Goal: Task Accomplishment & Management: Manage account settings

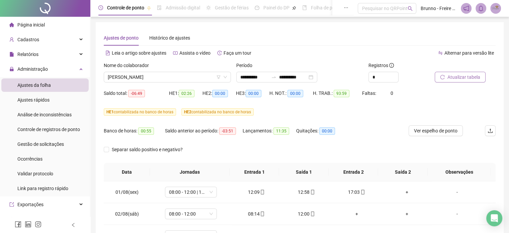
click at [454, 80] on span "Atualizar tabela" at bounding box center [464, 76] width 33 height 7
click at [163, 78] on span "[PERSON_NAME]" at bounding box center [167, 77] width 119 height 10
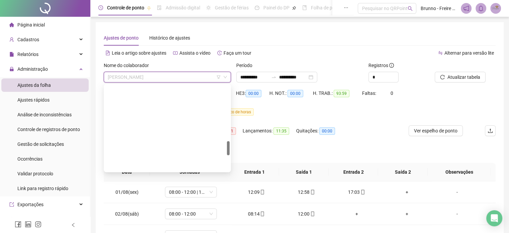
scroll to position [368, 0]
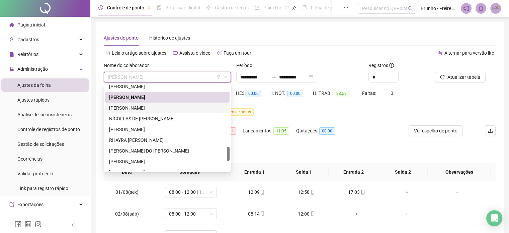
click at [143, 109] on div "[PERSON_NAME]" at bounding box center [167, 107] width 117 height 7
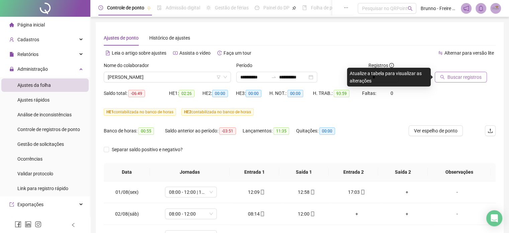
click at [459, 77] on span "Buscar registros" at bounding box center [465, 76] width 34 height 7
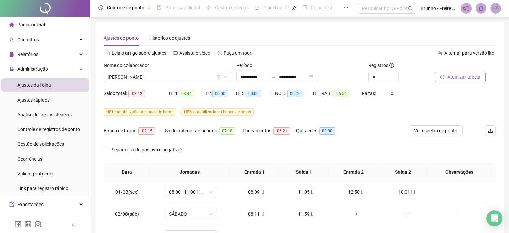
click at [466, 76] on span "Atualizar tabela" at bounding box center [464, 76] width 33 height 7
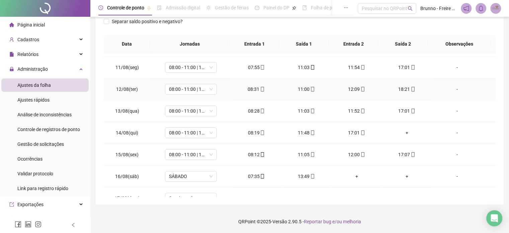
scroll to position [226, 0]
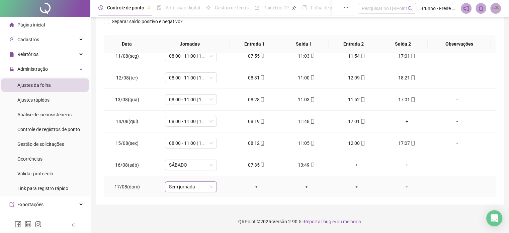
click at [192, 187] on span "Sem jornada" at bounding box center [191, 186] width 44 height 10
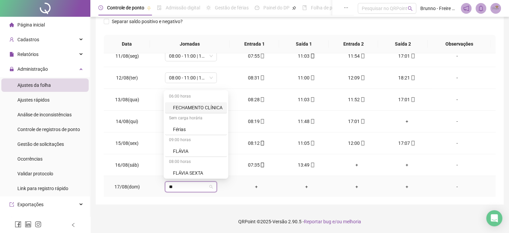
type input "***"
click at [194, 147] on div "Folga" at bounding box center [195, 149] width 44 height 7
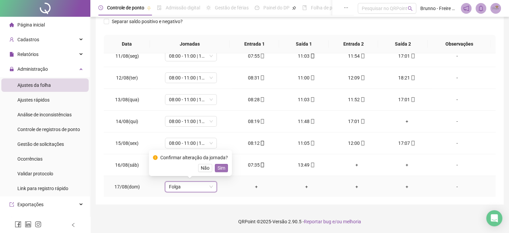
click at [220, 168] on span "Sim" at bounding box center [222, 167] width 8 height 7
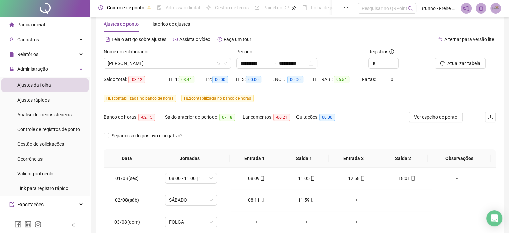
scroll to position [0, 0]
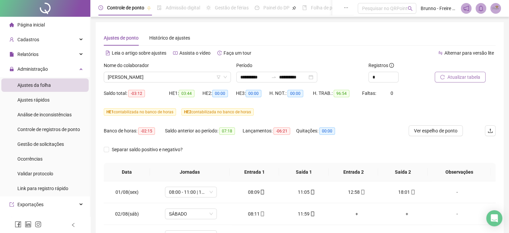
click at [458, 76] on span "Atualizar tabela" at bounding box center [464, 76] width 33 height 7
click at [203, 74] on span "[PERSON_NAME]" at bounding box center [167, 77] width 119 height 10
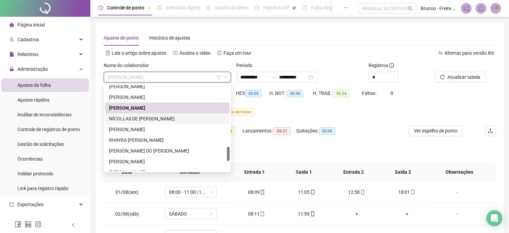
click at [149, 118] on div "NÍCOLLAS DE [PERSON_NAME]" at bounding box center [167, 118] width 117 height 7
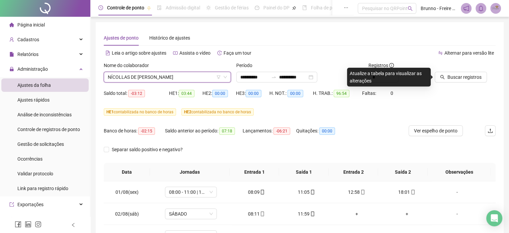
click at [488, 78] on div "Buscar registros" at bounding box center [465, 72] width 61 height 21
click at [466, 77] on span "Buscar registros" at bounding box center [465, 76] width 34 height 7
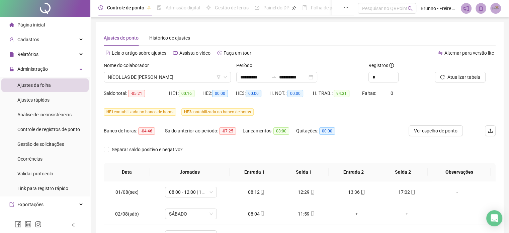
click at [461, 78] on span "Atualizar tabela" at bounding box center [464, 76] width 33 height 7
click at [473, 76] on span "Atualizar tabela" at bounding box center [464, 76] width 33 height 7
click at [177, 78] on span "NÍCOLLAS DE [PERSON_NAME]" at bounding box center [167, 77] width 119 height 10
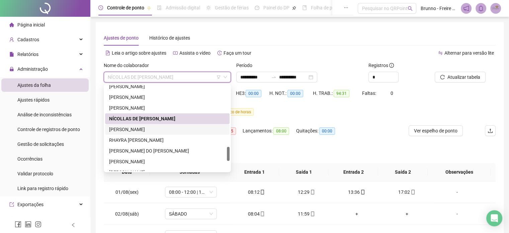
click at [151, 127] on div "[PERSON_NAME]" at bounding box center [167, 129] width 117 height 7
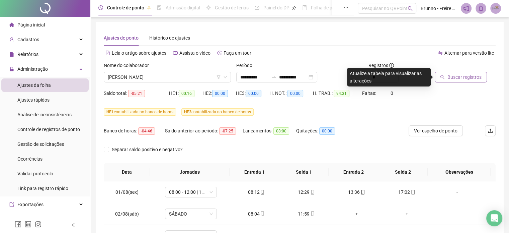
click at [475, 76] on span "Buscar registros" at bounding box center [465, 76] width 34 height 7
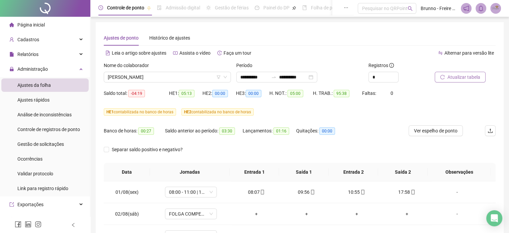
click at [461, 77] on span "Atualizar tabela" at bounding box center [464, 76] width 33 height 7
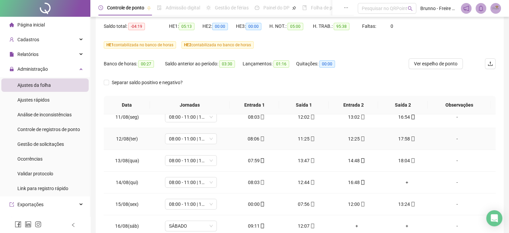
scroll to position [128, 0]
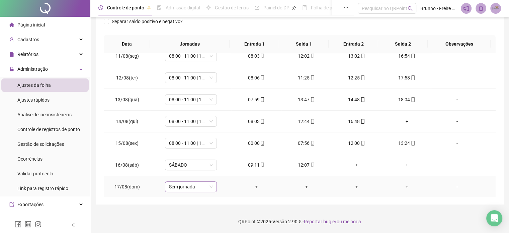
click at [179, 186] on span "Sem jornada" at bounding box center [191, 186] width 44 height 10
type input "*****"
click at [185, 150] on div "Folga" at bounding box center [195, 149] width 44 height 7
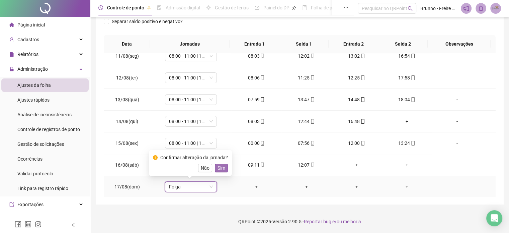
click at [220, 166] on span "Sim" at bounding box center [222, 167] width 8 height 7
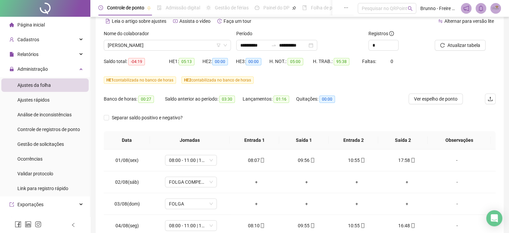
scroll to position [0, 0]
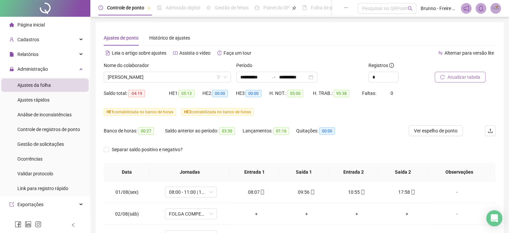
click at [463, 74] on span "Atualizar tabela" at bounding box center [464, 76] width 33 height 7
click at [461, 82] on div "Atualizar tabela" at bounding box center [465, 75] width 66 height 26
click at [461, 78] on span "Atualizar tabela" at bounding box center [464, 76] width 33 height 7
click at [169, 79] on span "[PERSON_NAME]" at bounding box center [167, 77] width 119 height 10
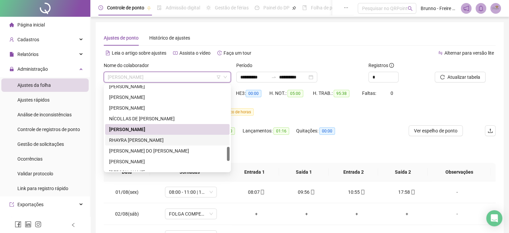
click at [135, 142] on div "RHAYRA [PERSON_NAME]" at bounding box center [167, 139] width 117 height 7
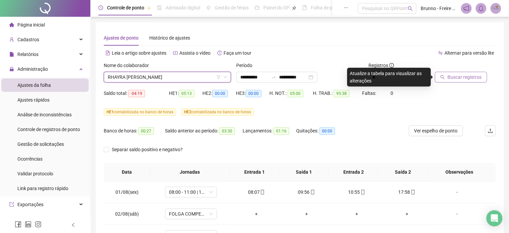
click at [467, 78] on span "Buscar registros" at bounding box center [465, 76] width 34 height 7
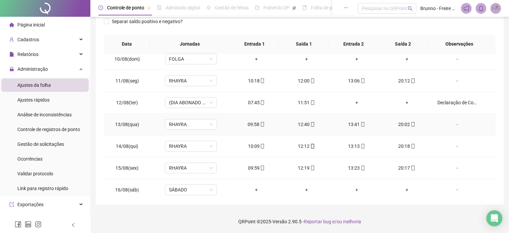
scroll to position [226, 0]
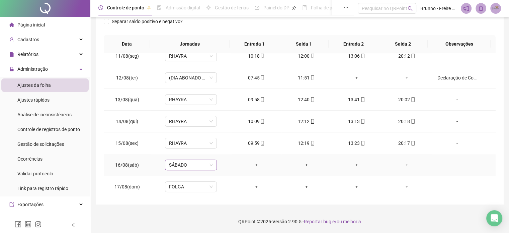
click at [177, 162] on span "SÁBADO" at bounding box center [191, 165] width 44 height 10
type input "***"
click at [184, 149] on div "Folga compensatória" at bounding box center [195, 149] width 44 height 7
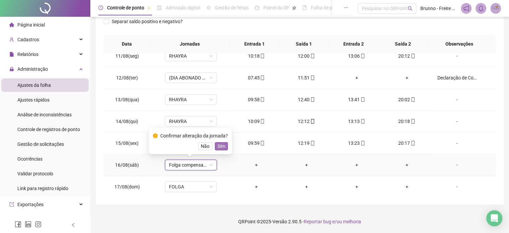
click at [216, 146] on button "Sim" at bounding box center [221, 146] width 13 height 8
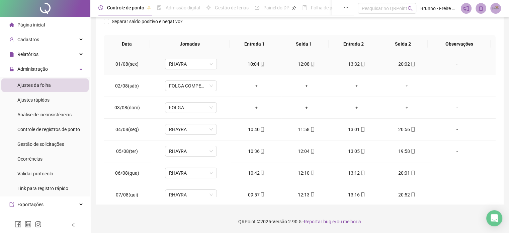
scroll to position [0, 0]
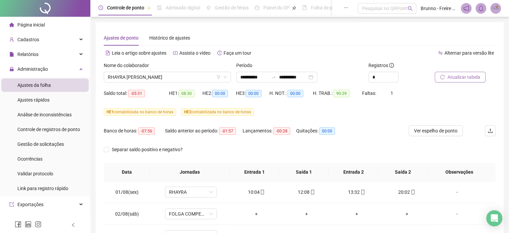
click at [455, 78] on span "Atualizar tabela" at bounding box center [464, 76] width 33 height 7
click at [200, 79] on span "RHAYRA [PERSON_NAME]" at bounding box center [167, 77] width 119 height 10
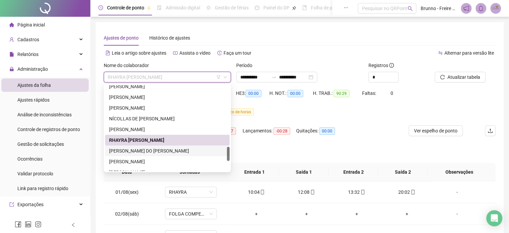
click at [135, 150] on div "[PERSON_NAME] DO [PERSON_NAME]" at bounding box center [167, 150] width 117 height 7
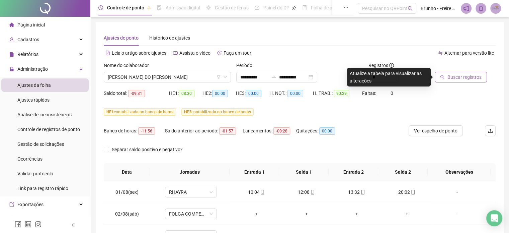
click at [471, 79] on span "Buscar registros" at bounding box center [465, 76] width 34 height 7
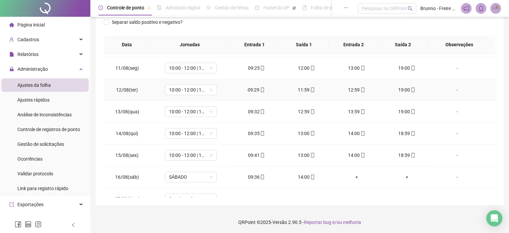
scroll to position [226, 0]
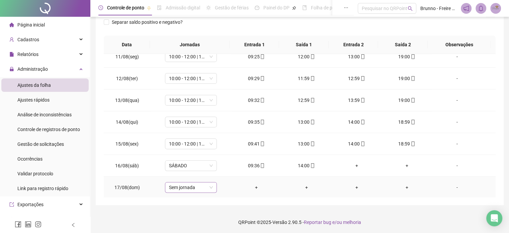
click at [186, 187] on span "Sem jornada" at bounding box center [191, 187] width 44 height 10
type input "*****"
click at [187, 152] on div "Folga" at bounding box center [195, 150] width 44 height 7
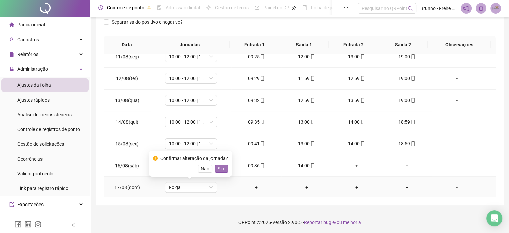
click at [220, 168] on span "Sim" at bounding box center [222, 168] width 8 height 7
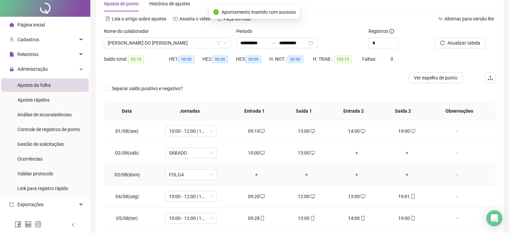
scroll to position [0, 0]
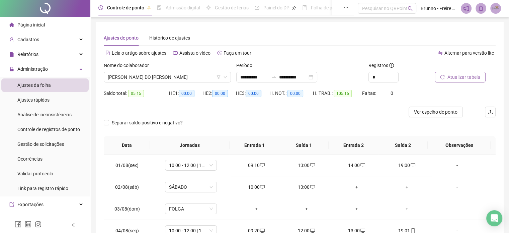
click at [465, 79] on span "Atualizar tabela" at bounding box center [464, 76] width 33 height 7
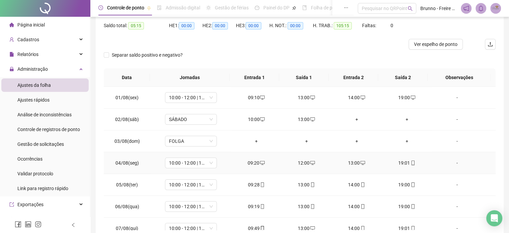
scroll to position [1, 0]
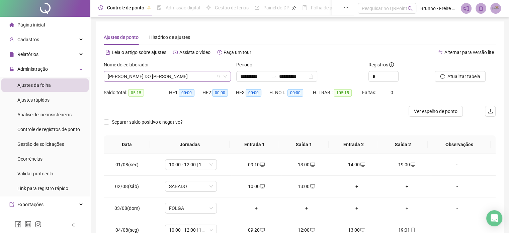
click at [169, 78] on span "[PERSON_NAME] DO [PERSON_NAME]" at bounding box center [167, 76] width 119 height 10
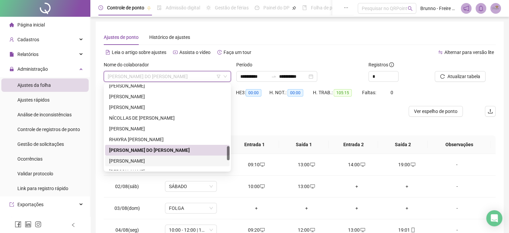
click at [149, 159] on div "[PERSON_NAME]" at bounding box center [167, 160] width 117 height 7
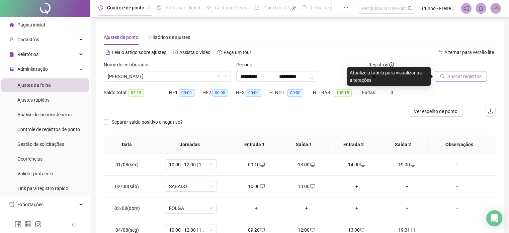
click at [471, 73] on span "Buscar registros" at bounding box center [465, 76] width 34 height 7
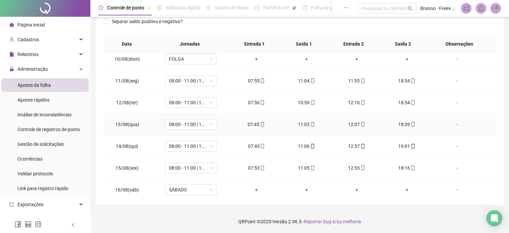
scroll to position [226, 0]
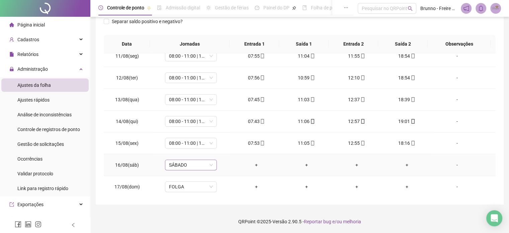
click at [197, 164] on span "SÁBADO" at bounding box center [191, 165] width 44 height 10
type input "*****"
click at [204, 150] on div "Folga compensatória" at bounding box center [195, 149] width 44 height 7
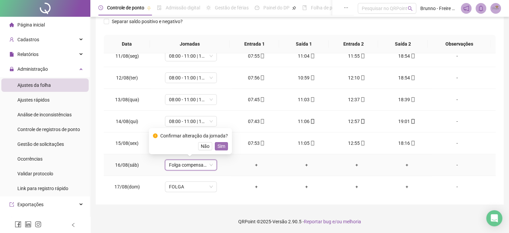
click at [223, 142] on button "Sim" at bounding box center [221, 146] width 13 height 8
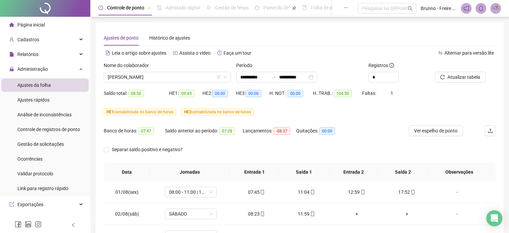
scroll to position [0, 0]
click at [466, 78] on span "Atualizar tabela" at bounding box center [464, 76] width 33 height 7
click at [458, 79] on span "Atualizar tabela" at bounding box center [464, 76] width 33 height 7
click at [191, 77] on span "[PERSON_NAME]" at bounding box center [167, 77] width 119 height 10
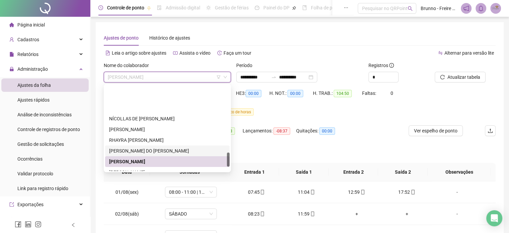
scroll to position [402, 0]
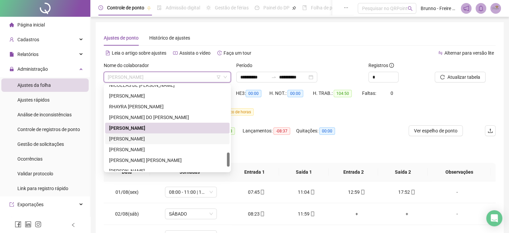
click at [117, 140] on div "[PERSON_NAME]" at bounding box center [167, 138] width 117 height 7
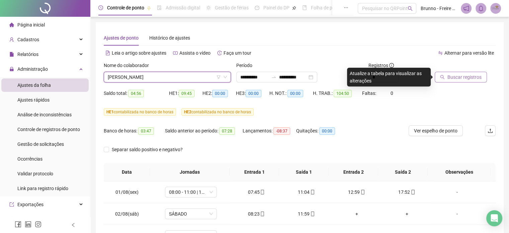
click at [463, 78] on span "Buscar registros" at bounding box center [465, 76] width 34 height 7
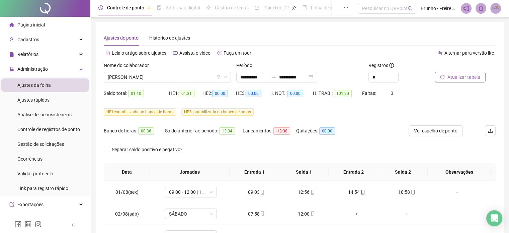
click at [461, 76] on span "Atualizar tabela" at bounding box center [464, 76] width 33 height 7
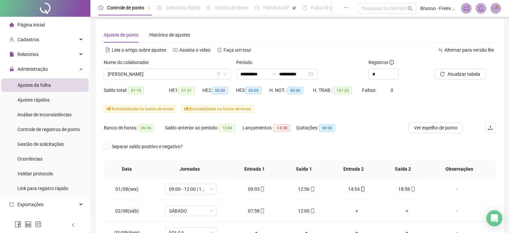
scroll to position [0, 0]
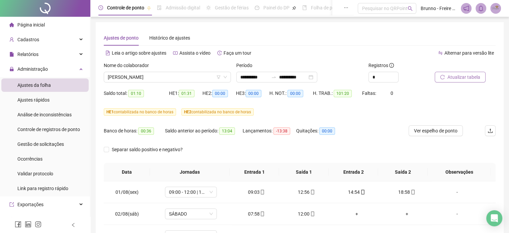
click at [458, 78] on span "Atualizar tabela" at bounding box center [464, 76] width 33 height 7
click at [149, 81] on span "[PERSON_NAME]" at bounding box center [167, 77] width 119 height 10
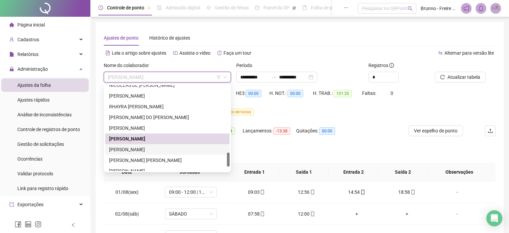
click at [121, 151] on div "[PERSON_NAME]" at bounding box center [167, 149] width 117 height 7
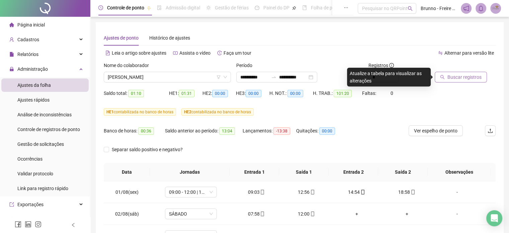
click at [469, 80] on span "Buscar registros" at bounding box center [465, 76] width 34 height 7
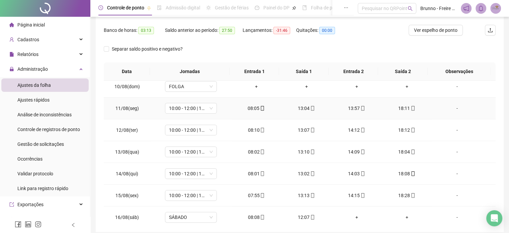
scroll to position [226, 0]
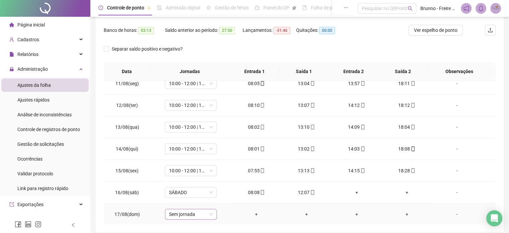
click at [192, 213] on span "Sem jornada" at bounding box center [191, 214] width 44 height 10
type input "*****"
click at [193, 179] on div "Folga" at bounding box center [195, 176] width 44 height 7
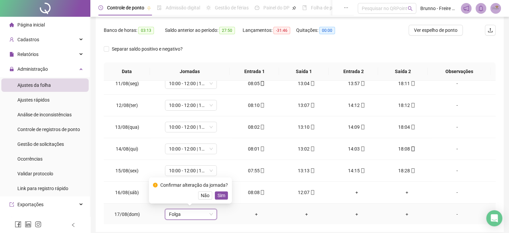
click at [217, 200] on div "Confirmar alteração da jornada? Não Sim" at bounding box center [190, 190] width 83 height 26
click at [218, 195] on span "Sim" at bounding box center [222, 195] width 8 height 7
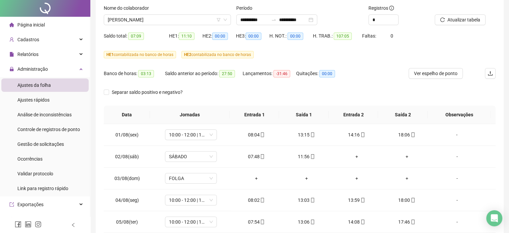
scroll to position [0, 0]
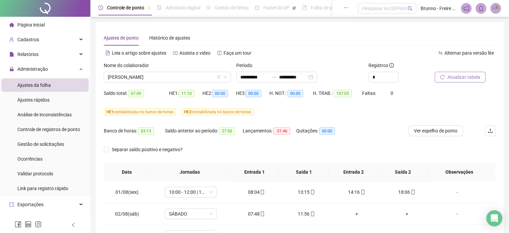
click at [466, 77] on span "Atualizar tabela" at bounding box center [464, 76] width 33 height 7
click at [186, 76] on span "[PERSON_NAME]" at bounding box center [167, 77] width 119 height 10
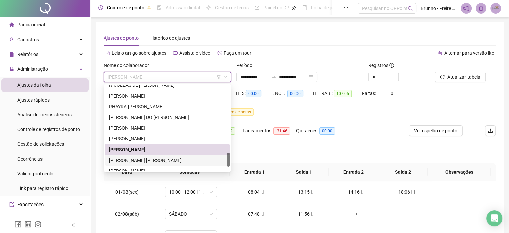
click at [135, 158] on div "[PERSON_NAME] [PERSON_NAME]" at bounding box center [167, 159] width 117 height 7
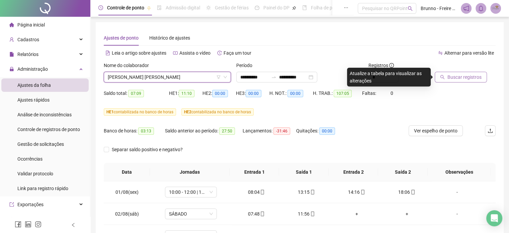
click at [463, 77] on span "Buscar registros" at bounding box center [465, 76] width 34 height 7
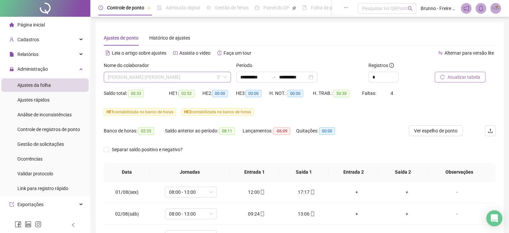
click at [211, 72] on span "[PERSON_NAME] [PERSON_NAME]" at bounding box center [167, 77] width 119 height 10
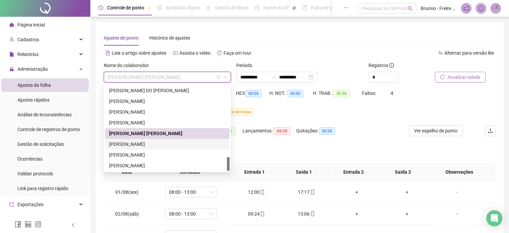
click at [139, 142] on div "[PERSON_NAME]" at bounding box center [167, 143] width 117 height 7
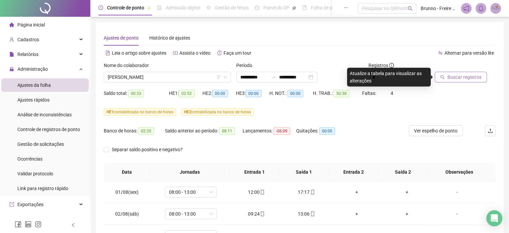
click at [466, 78] on span "Buscar registros" at bounding box center [465, 76] width 34 height 7
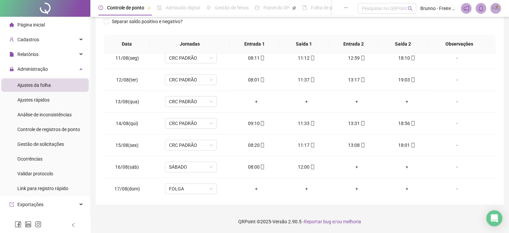
scroll to position [226, 0]
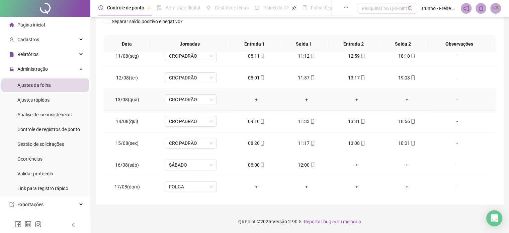
click at [255, 99] on div "+" at bounding box center [257, 99] width 40 height 7
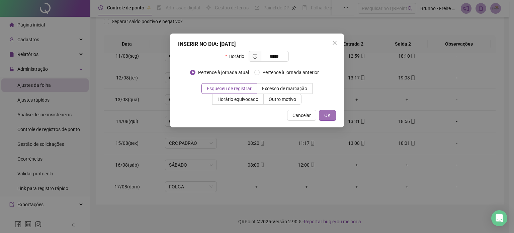
type input "*****"
click at [327, 116] on span "OK" at bounding box center [327, 115] width 6 height 7
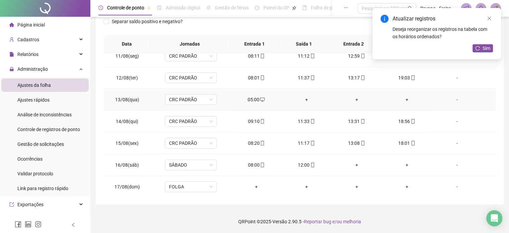
click at [305, 98] on div "+" at bounding box center [307, 99] width 40 height 7
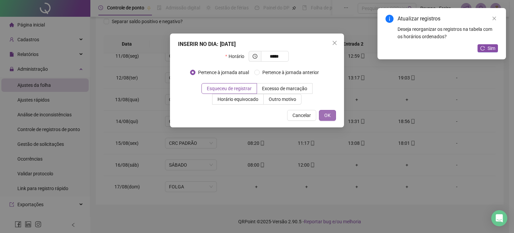
type input "*****"
click at [325, 112] on span "OK" at bounding box center [327, 115] width 6 height 7
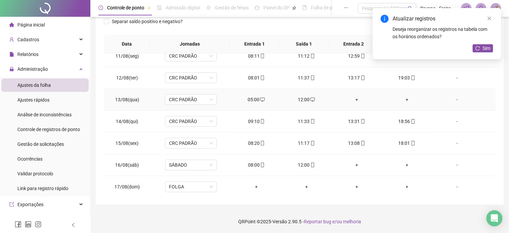
click at [354, 97] on div "+" at bounding box center [357, 99] width 40 height 7
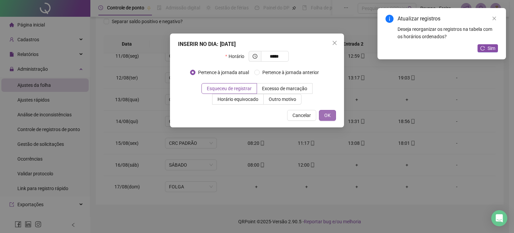
type input "*****"
click at [328, 114] on span "OK" at bounding box center [327, 115] width 6 height 7
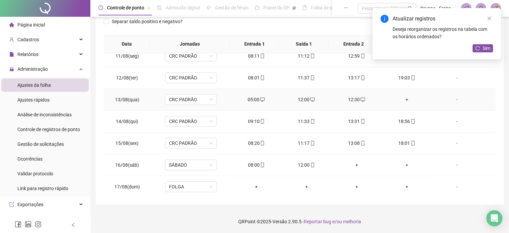
click at [402, 97] on div "+" at bounding box center [407, 99] width 40 height 7
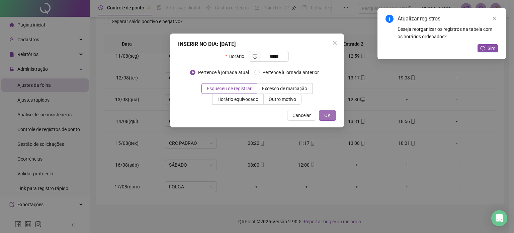
type input "*****"
click at [330, 114] on span "OK" at bounding box center [327, 115] width 6 height 7
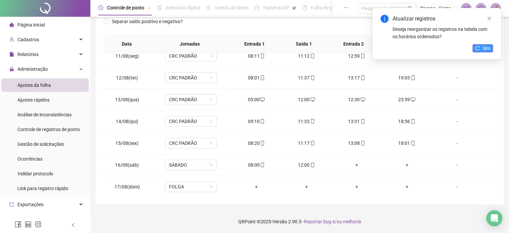
click at [486, 46] on span "Sim" at bounding box center [487, 48] width 8 height 7
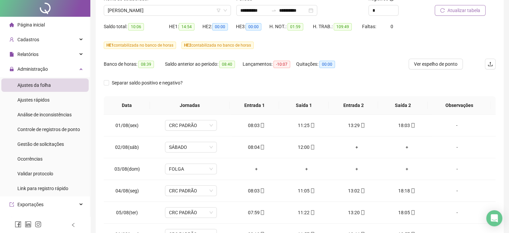
scroll to position [0, 0]
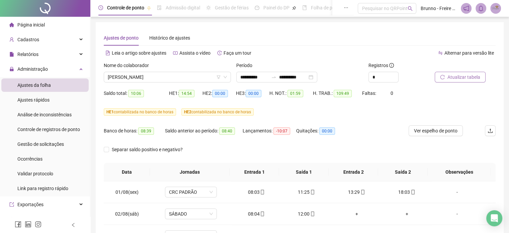
click at [457, 77] on span "Atualizar tabela" at bounding box center [464, 76] width 33 height 7
click at [445, 130] on span "Ver espelho de ponto" at bounding box center [436, 130] width 44 height 7
click at [191, 76] on span "[PERSON_NAME]" at bounding box center [167, 77] width 119 height 10
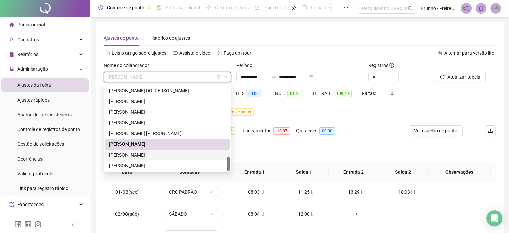
click at [152, 155] on div "[PERSON_NAME]" at bounding box center [167, 154] width 117 height 7
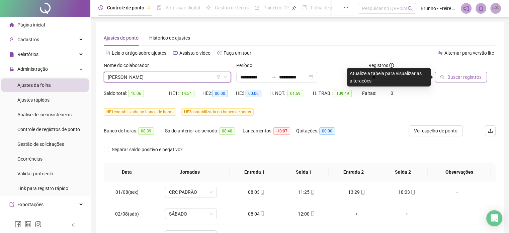
click at [469, 79] on span "Buscar registros" at bounding box center [465, 76] width 34 height 7
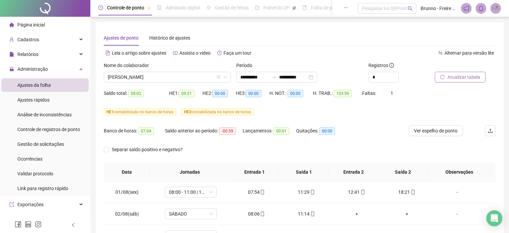
click at [459, 74] on span "Atualizar tabela" at bounding box center [464, 76] width 33 height 7
click at [207, 79] on span "[PERSON_NAME]" at bounding box center [167, 77] width 119 height 10
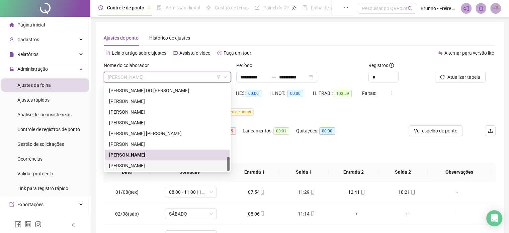
click at [153, 163] on div "[PERSON_NAME]" at bounding box center [167, 165] width 117 height 7
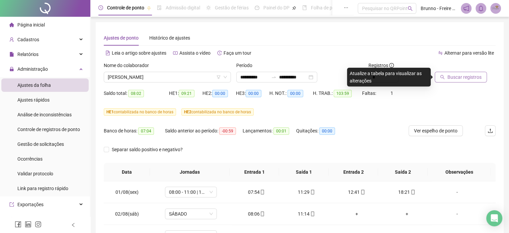
click at [469, 79] on span "Buscar registros" at bounding box center [465, 76] width 34 height 7
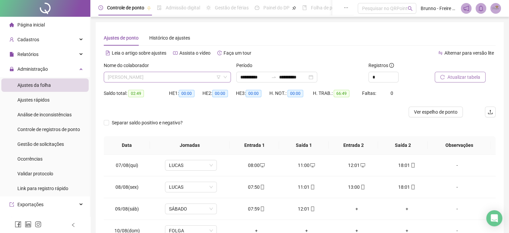
click at [179, 75] on span "[PERSON_NAME]" at bounding box center [167, 77] width 119 height 10
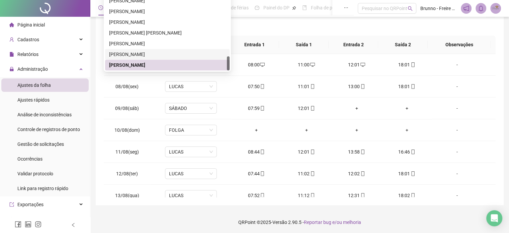
scroll to position [101, 0]
click at [229, 121] on td "FOLGA" at bounding box center [191, 130] width 81 height 22
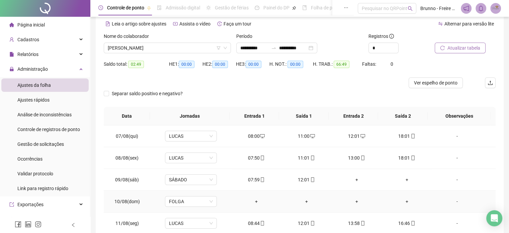
scroll to position [0, 0]
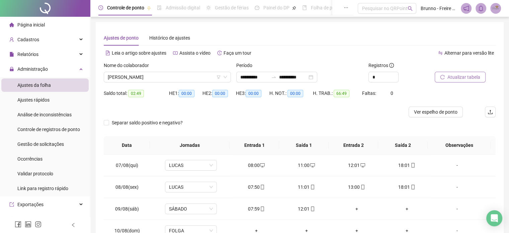
click at [454, 77] on span "Atualizar tabela" at bounding box center [464, 76] width 33 height 7
click at [190, 76] on span "[PERSON_NAME]" at bounding box center [167, 77] width 119 height 10
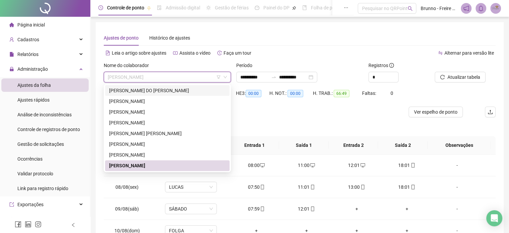
click at [334, 50] on div "Alternar para versão lite" at bounding box center [398, 53] width 196 height 11
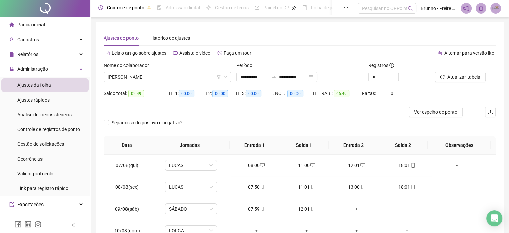
click at [42, 83] on span "Ajustes da folha" at bounding box center [33, 84] width 33 height 5
click at [478, 76] on span "Atualizar tabela" at bounding box center [464, 76] width 33 height 7
